Goal: Task Accomplishment & Management: Manage account settings

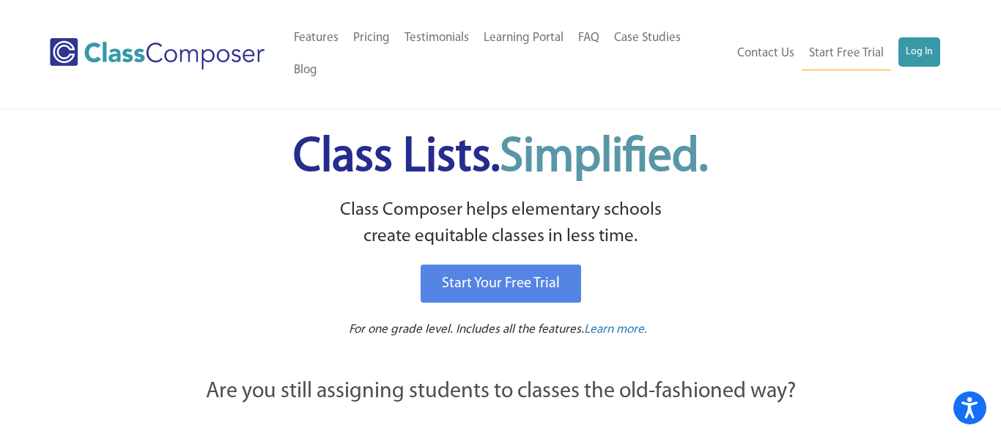
click at [216, 197] on p "Class Composer helps elementary schools create equitable classes in less time." at bounding box center [501, 223] width 752 height 53
click at [918, 39] on link "Log In" at bounding box center [919, 51] width 42 height 29
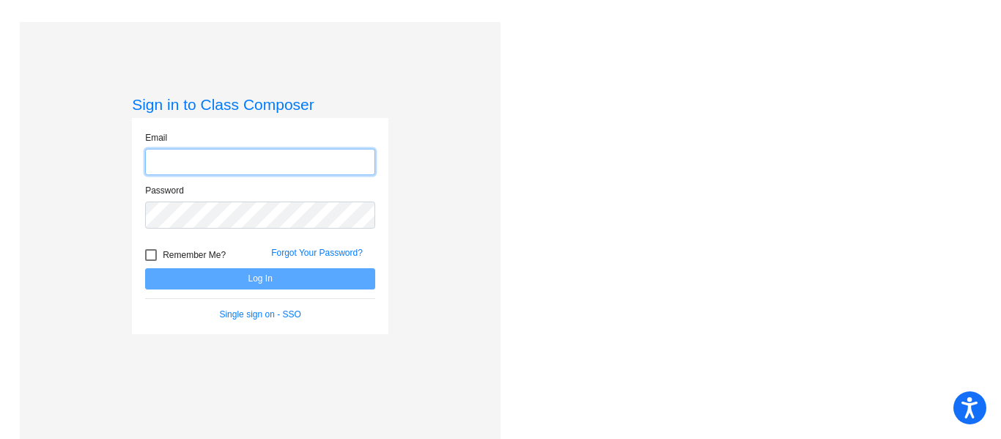
type input "ferrarak@harrisontwp.k12.nj.us"
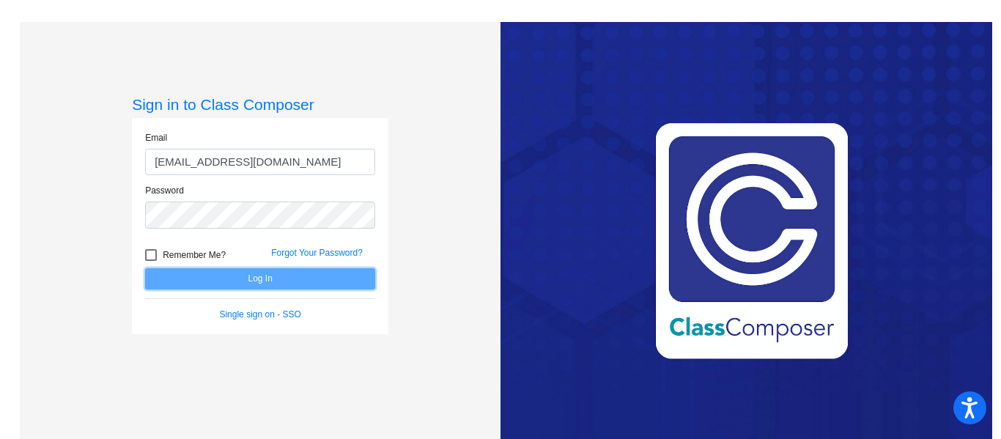
click at [251, 276] on button "Log In" at bounding box center [260, 278] width 230 height 21
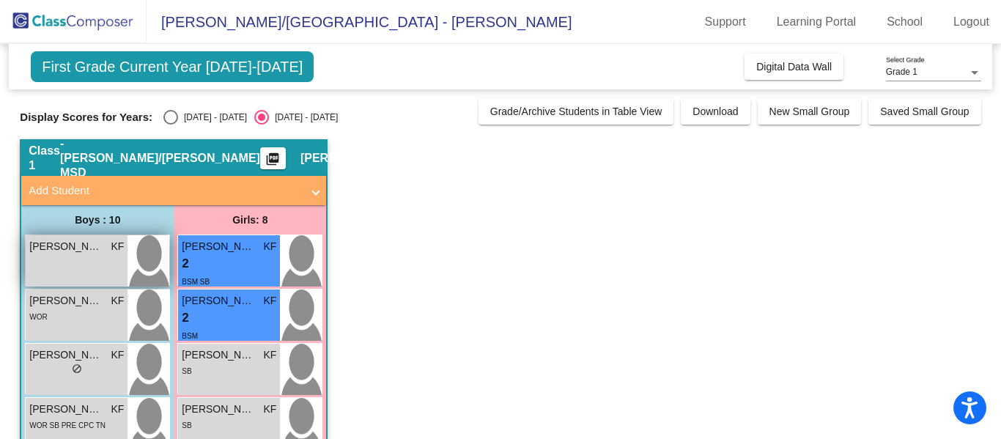
click at [124, 275] on div "Alessio Badolato KF lock do_not_disturb_alt" at bounding box center [77, 260] width 102 height 51
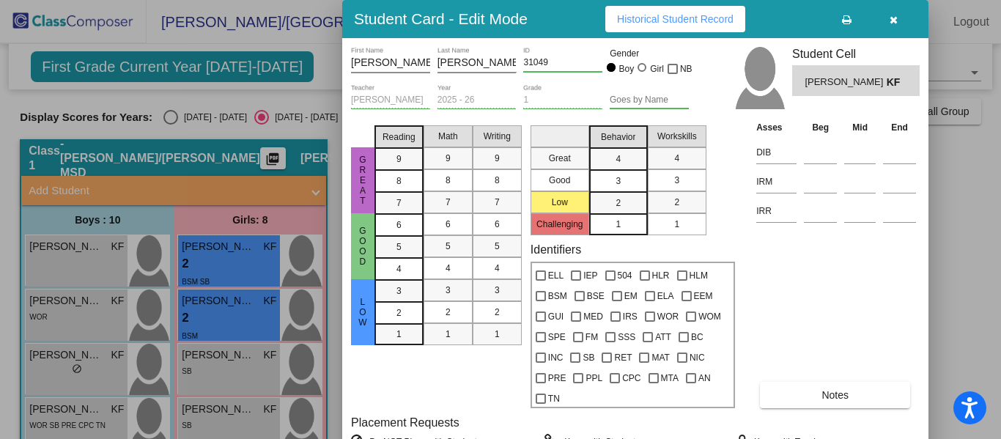
click at [885, 19] on button "button" at bounding box center [893, 19] width 47 height 26
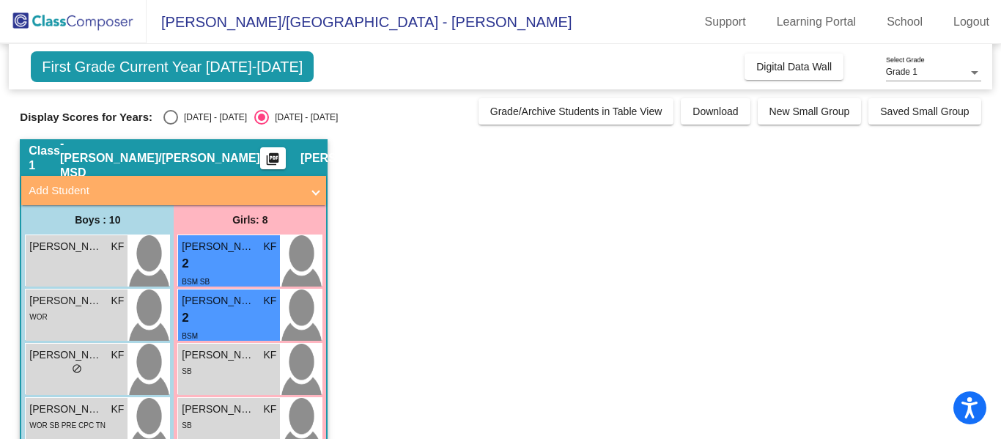
click at [163, 122] on div "Select an option" at bounding box center [170, 117] width 15 height 15
click at [170, 125] on input "2024 - 2025" at bounding box center [170, 125] width 1 height 1
radio input "true"
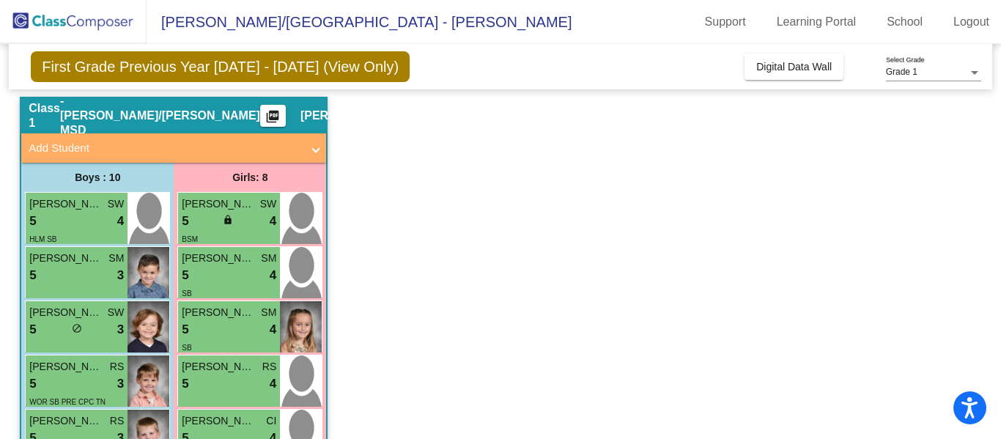
scroll to position [48, 0]
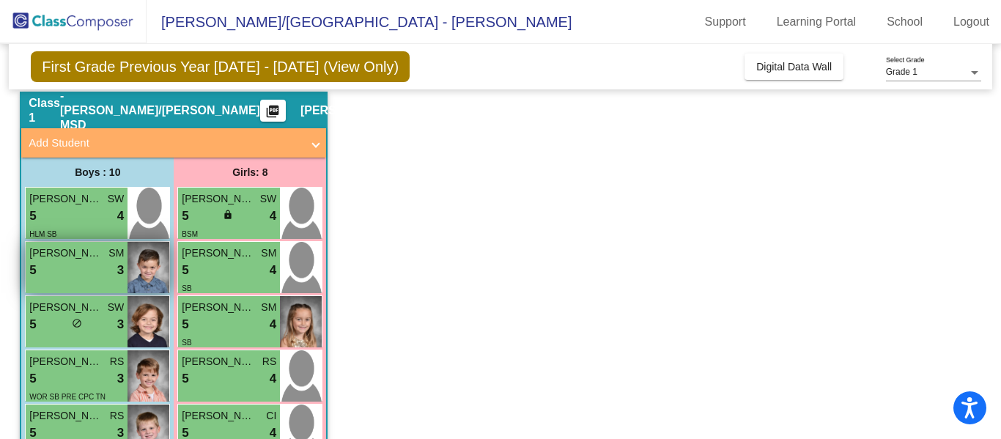
click at [120, 250] on span "SM" at bounding box center [115, 252] width 15 height 15
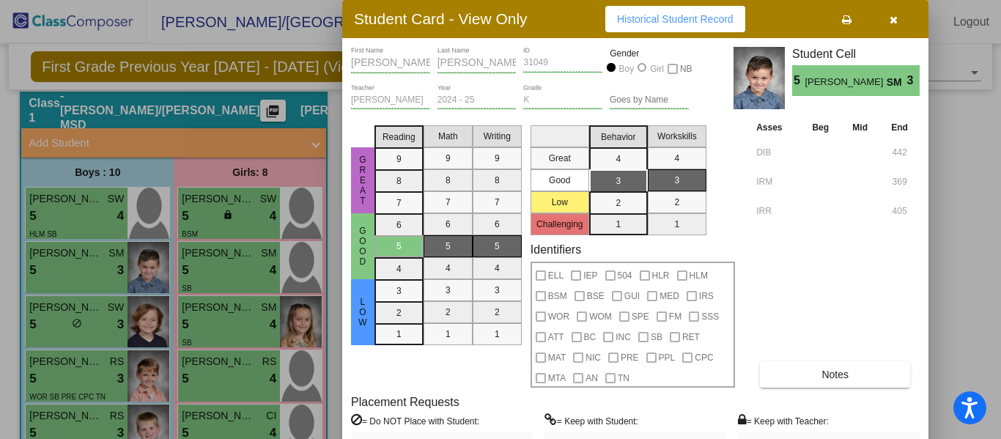
click at [818, 382] on button "Notes" at bounding box center [835, 374] width 150 height 26
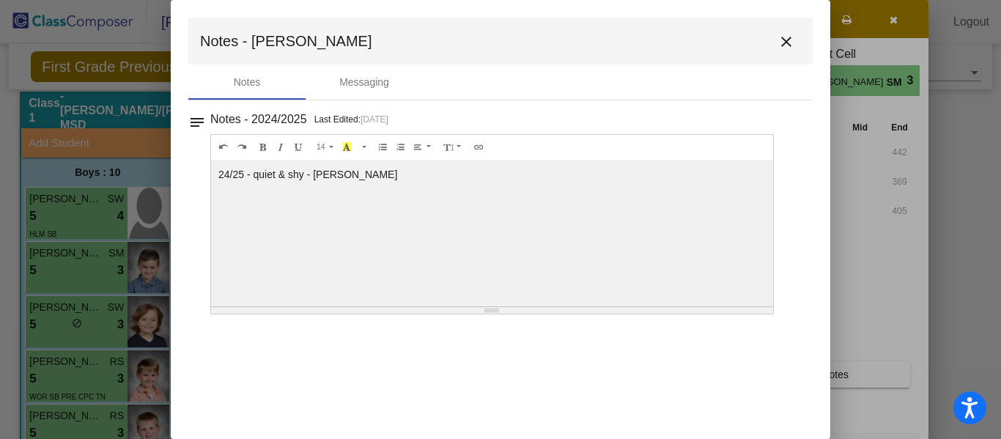
click at [791, 51] on mat-icon "close" at bounding box center [786, 42] width 18 height 18
